Goal: Task Accomplishment & Management: Complete application form

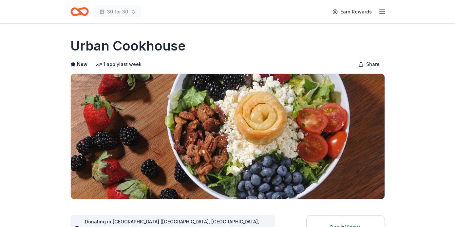
scroll to position [122, 0]
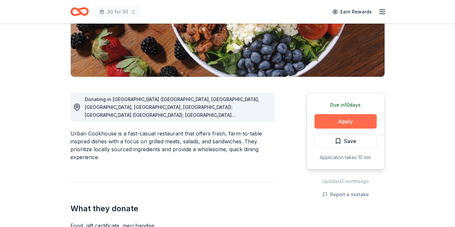
click at [348, 119] on button "Apply" at bounding box center [346, 121] width 62 height 14
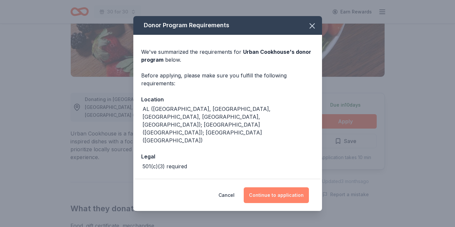
click at [286, 196] on button "Continue to application" at bounding box center [276, 195] width 65 height 16
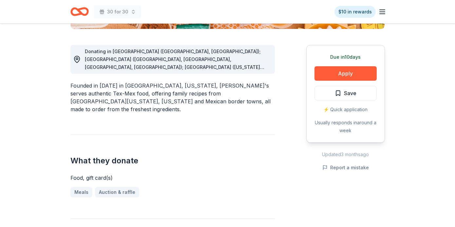
scroll to position [171, 0]
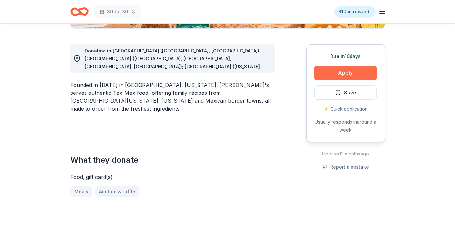
click at [355, 70] on button "Apply" at bounding box center [346, 73] width 62 height 14
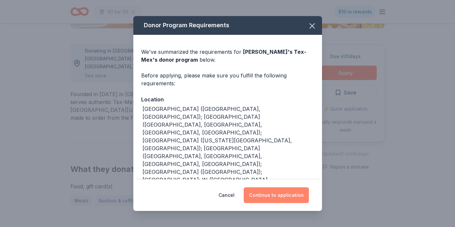
click at [293, 192] on button "Continue to application" at bounding box center [276, 195] width 65 height 16
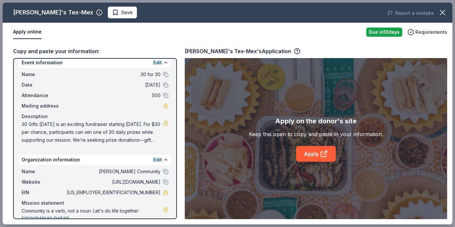
scroll to position [19, 0]
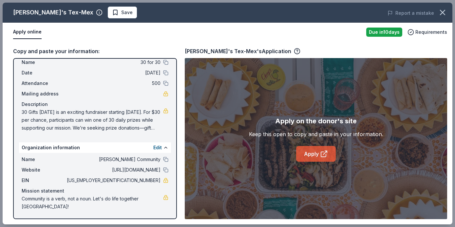
click at [328, 153] on link "Apply" at bounding box center [316, 154] width 40 height 16
